Goal: Obtain resource: Download file/media

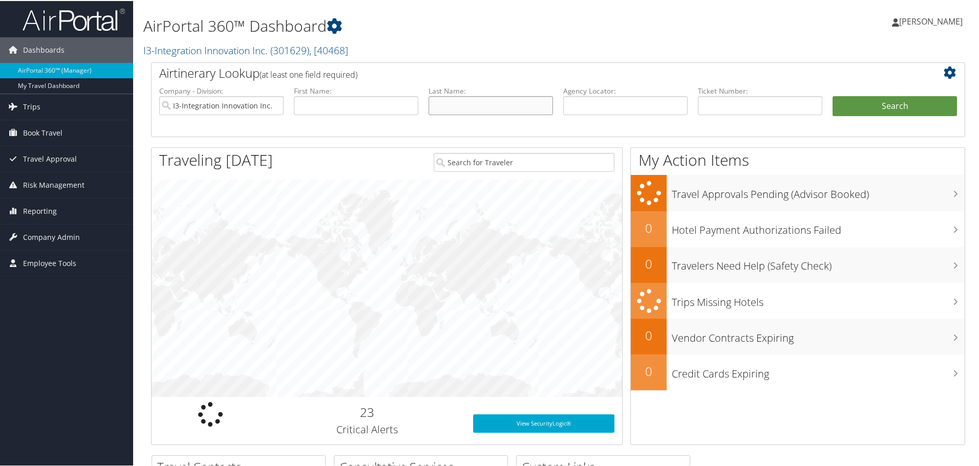
click at [499, 100] on input "text" at bounding box center [490, 104] width 124 height 19
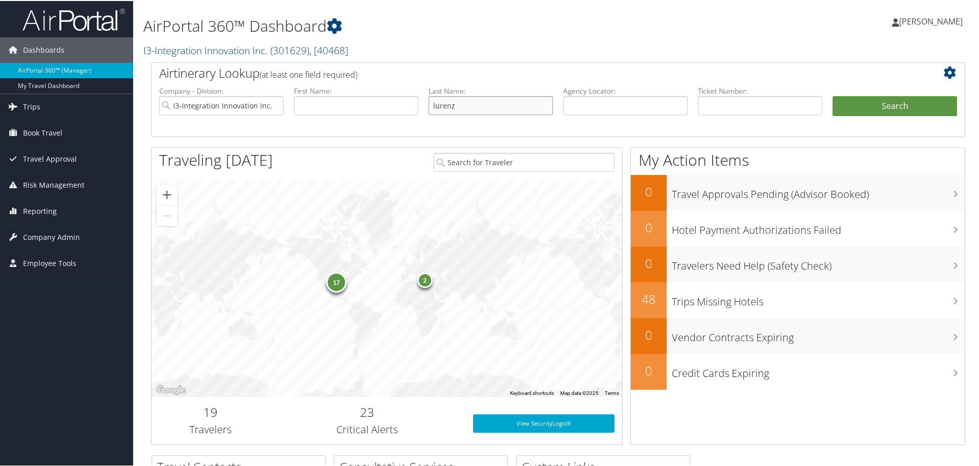
type input "lurenz"
click at [832, 95] on button "Search" at bounding box center [894, 105] width 124 height 20
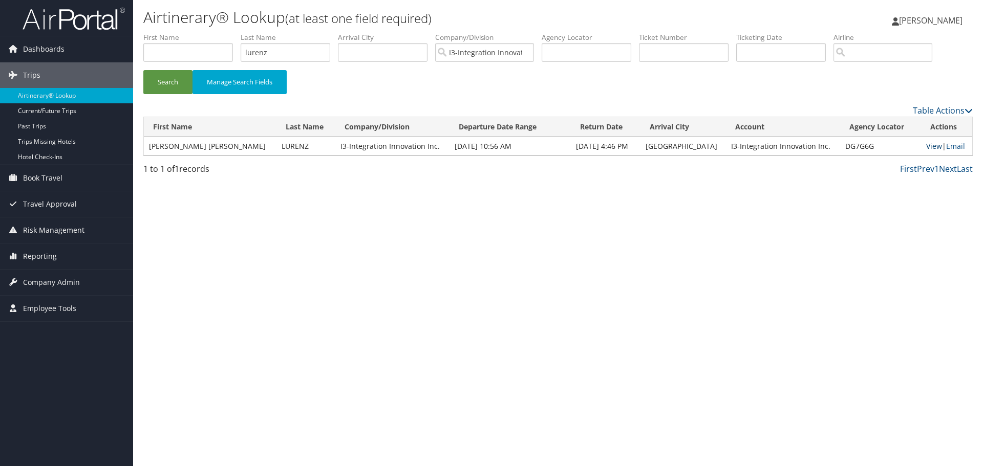
click at [928, 143] on link "View" at bounding box center [934, 146] width 16 height 10
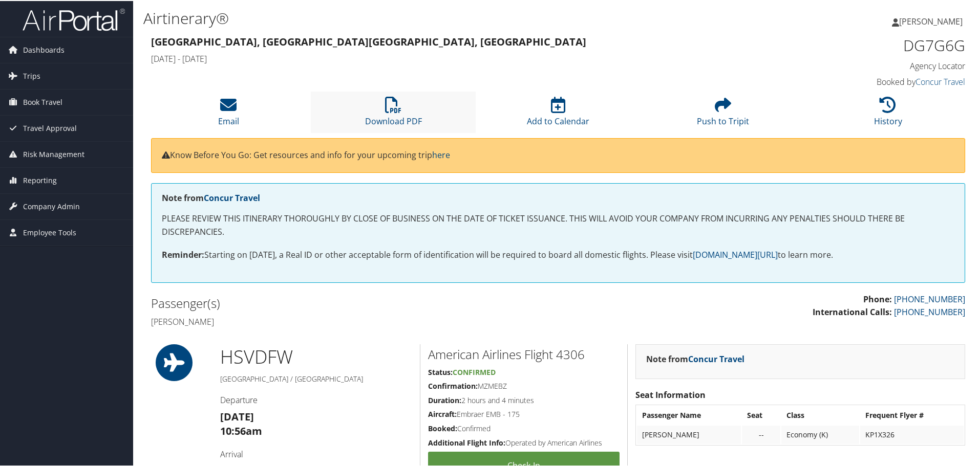
click at [403, 107] on li "Download PDF" at bounding box center [393, 111] width 165 height 41
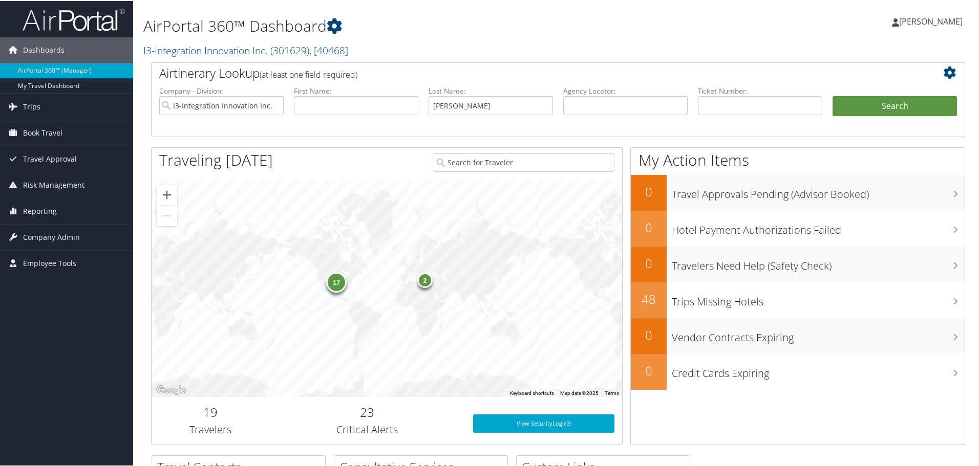
type input "saverino"
click at [832, 95] on button "Search" at bounding box center [894, 105] width 124 height 20
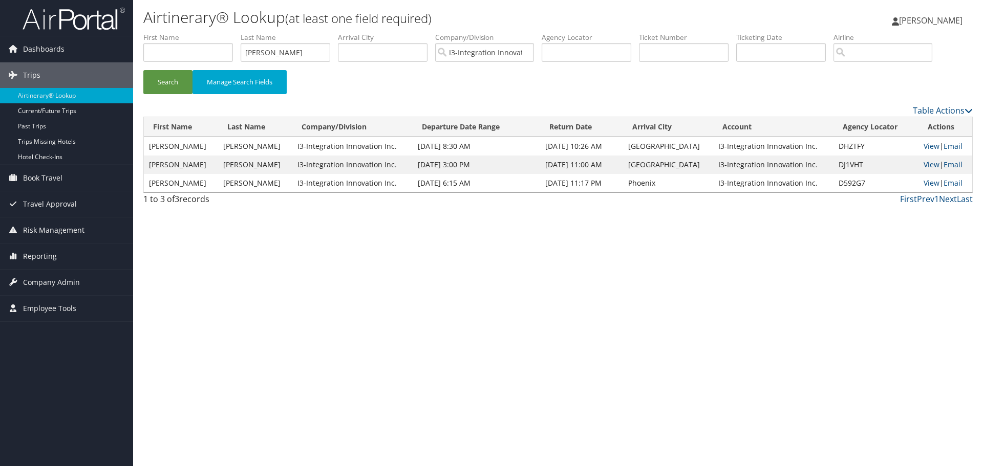
click at [935, 164] on td "View | Email" at bounding box center [945, 165] width 54 height 18
click at [927, 163] on link "View" at bounding box center [931, 165] width 16 height 10
click at [272, 43] on input "saverino" at bounding box center [286, 52] width 90 height 19
click at [283, 51] on input "saverino" at bounding box center [286, 52] width 90 height 19
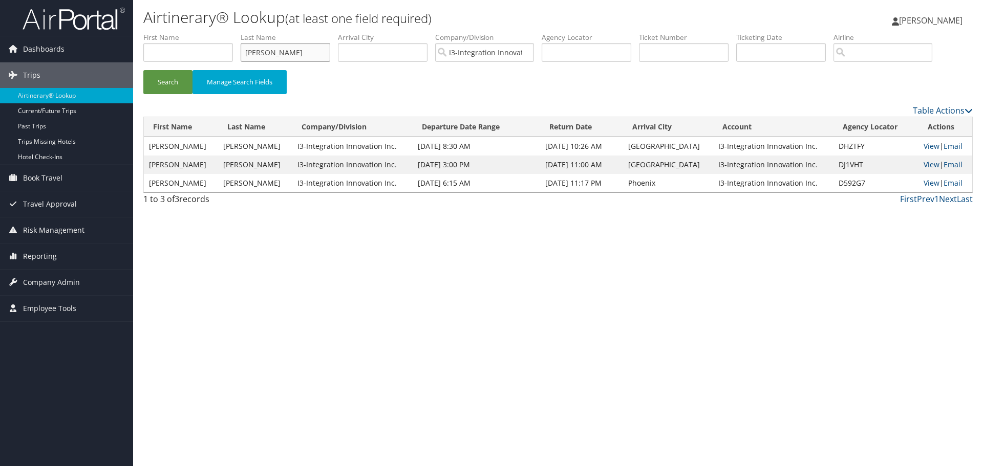
click at [143, 70] on button "Search" at bounding box center [167, 82] width 49 height 24
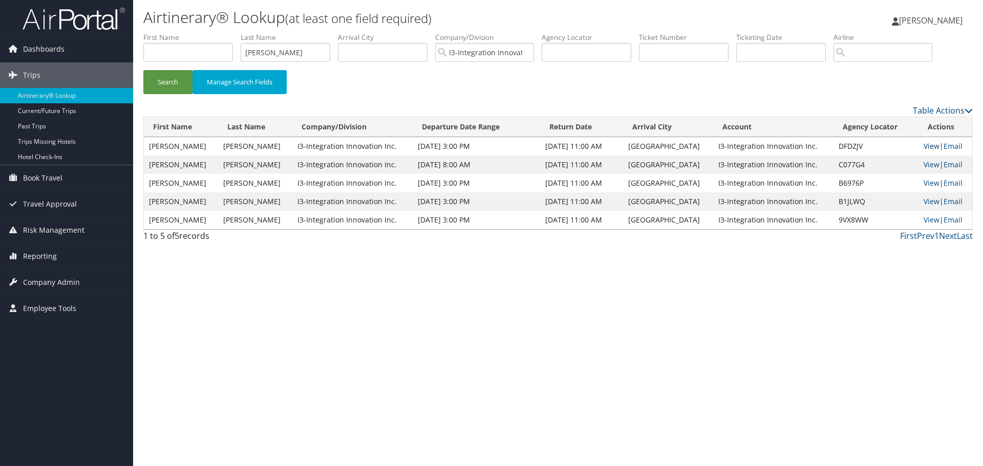
click at [923, 145] on link "View" at bounding box center [931, 146] width 16 height 10
click at [284, 58] on input "loiselle" at bounding box center [286, 52] width 90 height 19
click at [143, 70] on button "Search" at bounding box center [167, 82] width 49 height 24
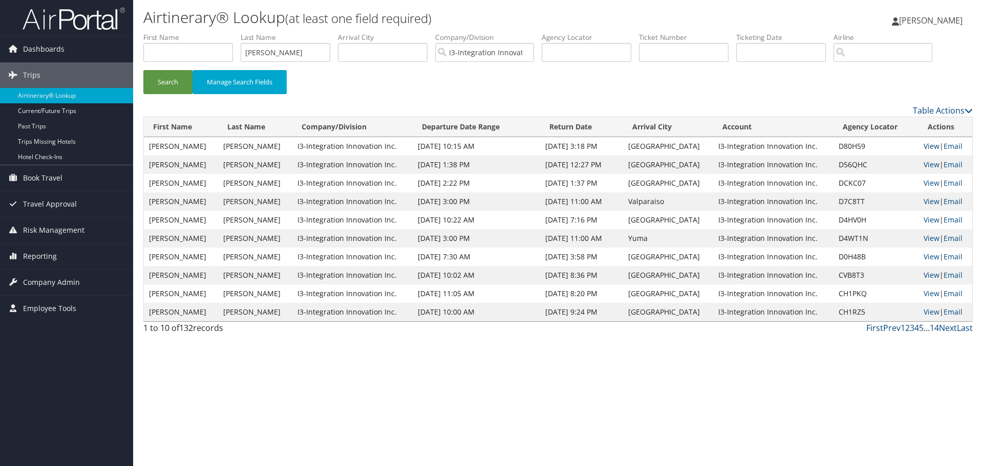
click at [925, 145] on link "View" at bounding box center [931, 146] width 16 height 10
click at [297, 59] on input "miller" at bounding box center [286, 52] width 90 height 19
click at [296, 59] on input "miller" at bounding box center [286, 52] width 90 height 19
click at [143, 70] on button "Search" at bounding box center [167, 82] width 49 height 24
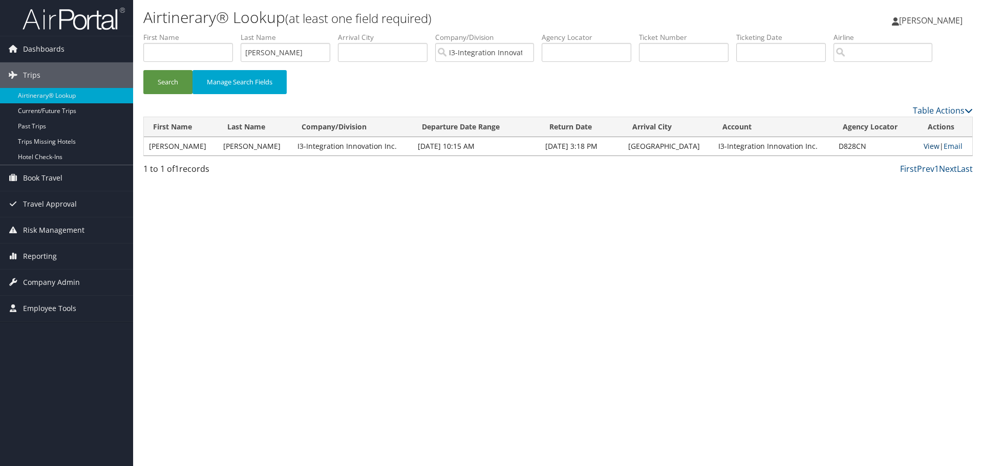
click at [923, 146] on link "View" at bounding box center [931, 146] width 16 height 10
click at [285, 60] on input "aldridge" at bounding box center [286, 52] width 90 height 19
type input "v"
type input "clark"
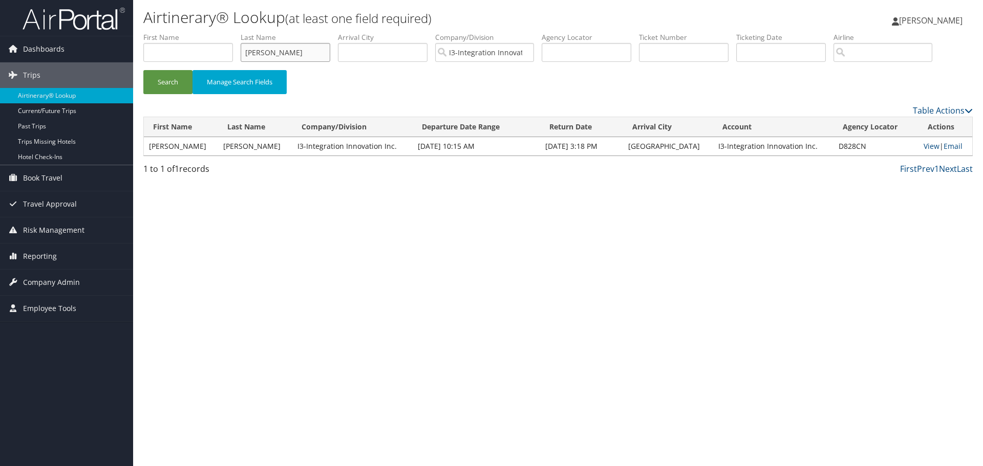
click at [143, 70] on button "Search" at bounding box center [167, 82] width 49 height 24
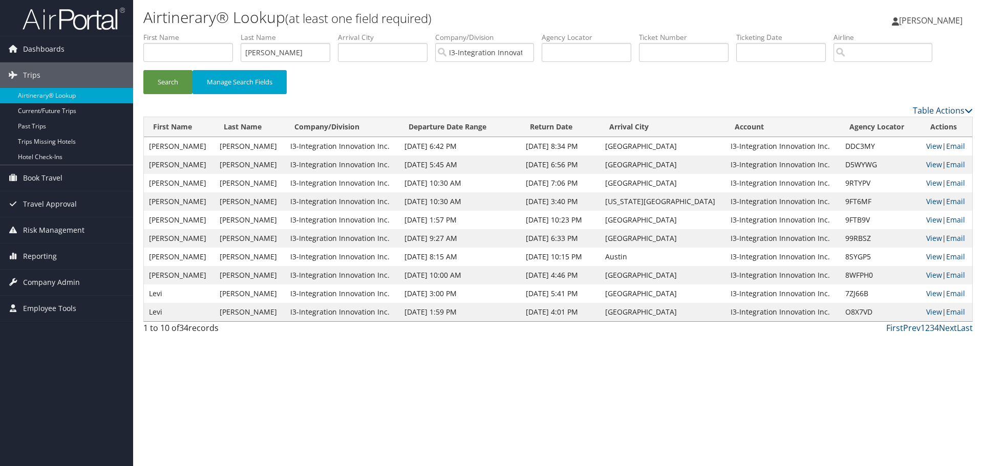
click at [181, 144] on td "LEVI TANNER" at bounding box center [179, 146] width 71 height 18
click at [926, 144] on link "View" at bounding box center [934, 146] width 16 height 10
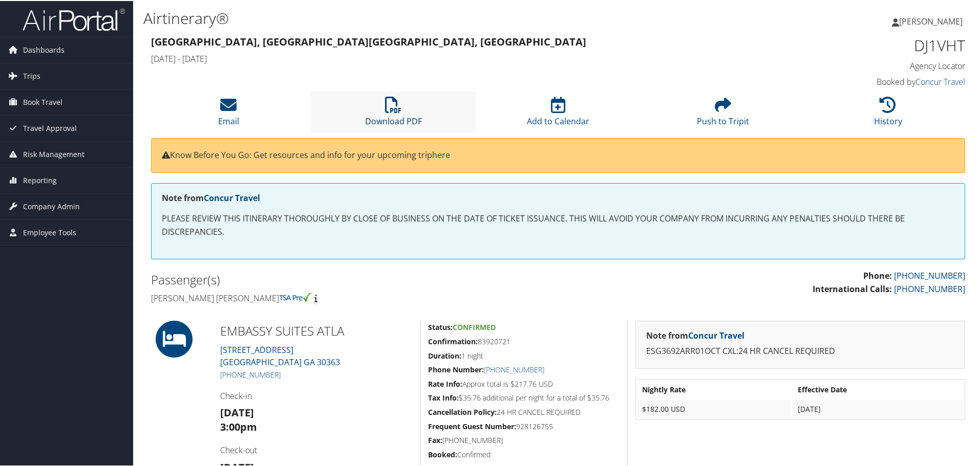
click at [402, 116] on link "Download PDF" at bounding box center [393, 113] width 57 height 25
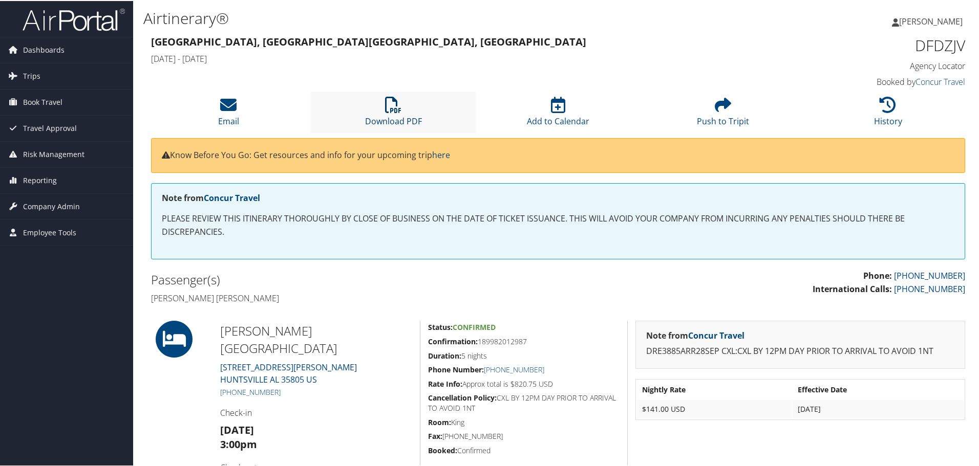
click at [396, 115] on link "Download PDF" at bounding box center [393, 113] width 57 height 25
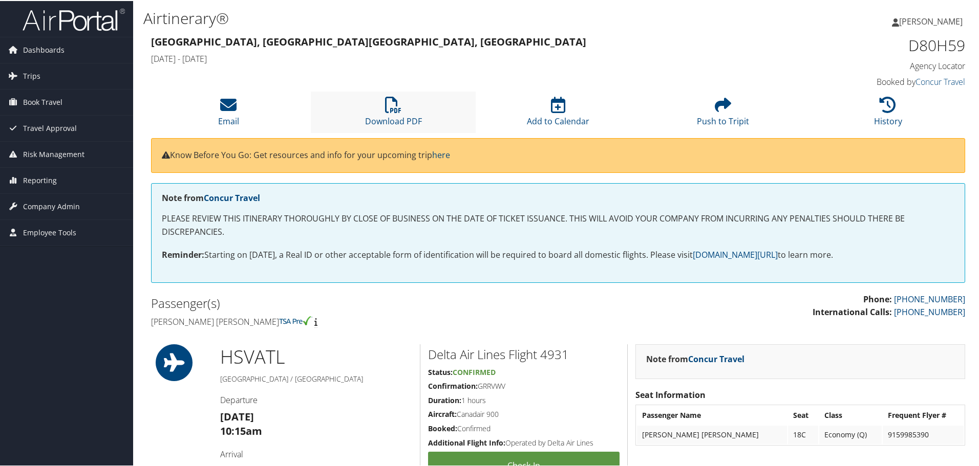
click at [415, 105] on li "Download PDF" at bounding box center [393, 111] width 165 height 41
click at [410, 102] on li "Download PDF" at bounding box center [393, 111] width 165 height 41
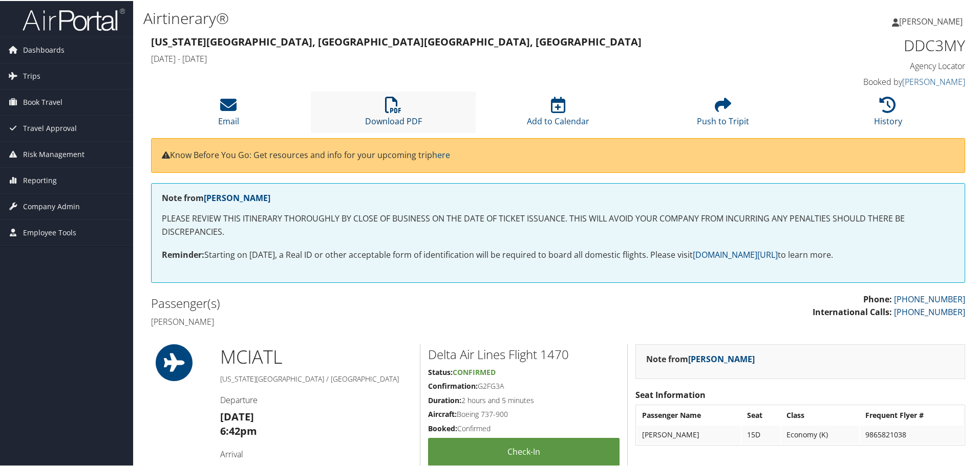
click at [392, 120] on link "Download PDF" at bounding box center [393, 113] width 57 height 25
